Goal: Transaction & Acquisition: Purchase product/service

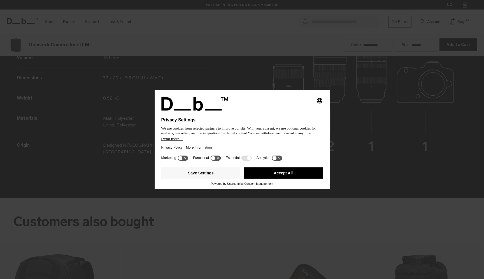
scroll to position [836, 0]
